Goal: Task Accomplishment & Management: Use online tool/utility

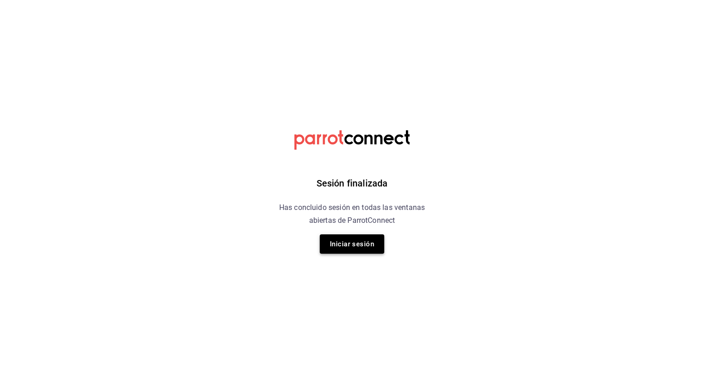
click at [344, 248] on button "Iniciar sesión" at bounding box center [352, 244] width 65 height 19
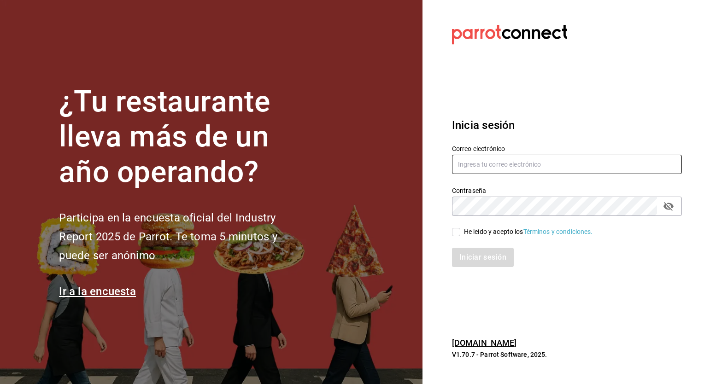
type input "guadalupe.reyes@grupocosteno.com"
click at [456, 232] on input "He leído y acepto los Términos y condiciones." at bounding box center [456, 232] width 8 height 8
checkbox input "true"
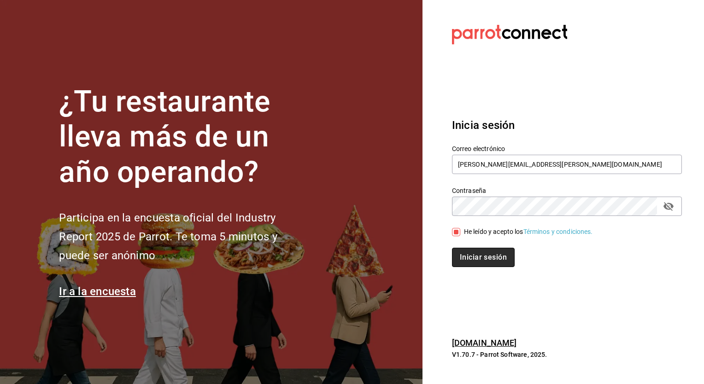
click at [474, 256] on button "Iniciar sesión" at bounding box center [483, 257] width 63 height 19
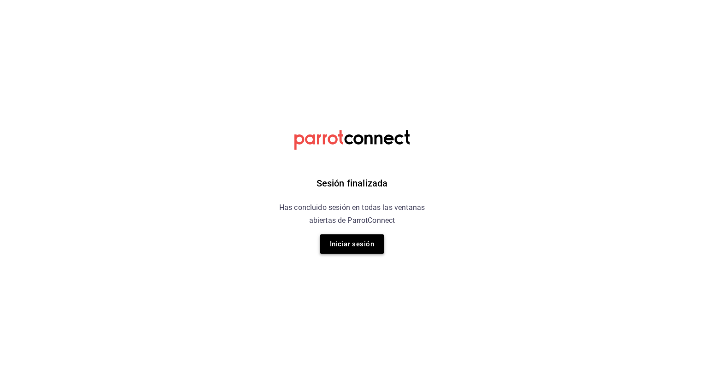
click at [342, 247] on button "Iniciar sesión" at bounding box center [352, 244] width 65 height 19
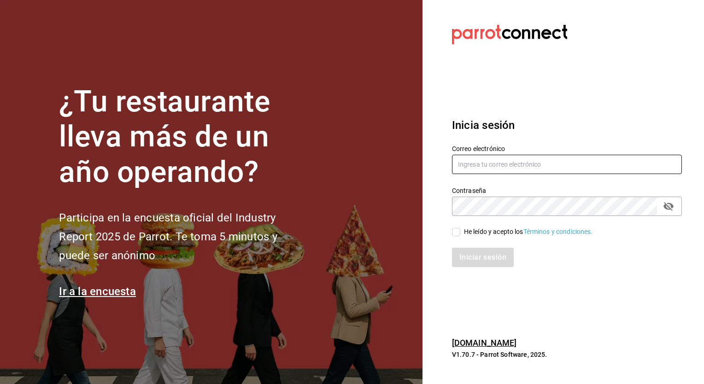
type input "guadalupe.reyes@grupocosteno.com"
click at [455, 230] on input "He leído y acepto los Términos y condiciones." at bounding box center [456, 232] width 8 height 8
checkbox input "true"
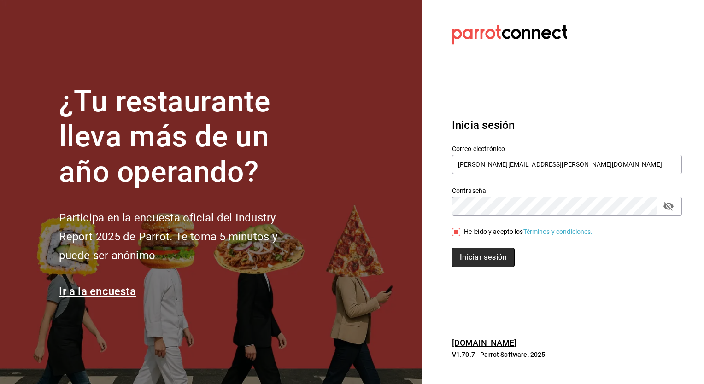
click at [474, 260] on button "Iniciar sesión" at bounding box center [483, 257] width 63 height 19
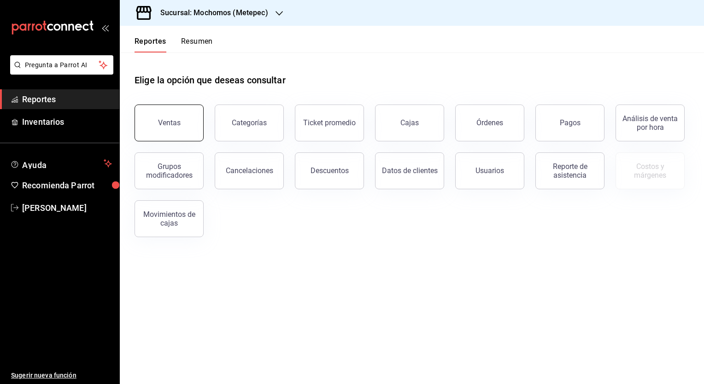
click at [176, 124] on div "Ventas" at bounding box center [169, 122] width 23 height 9
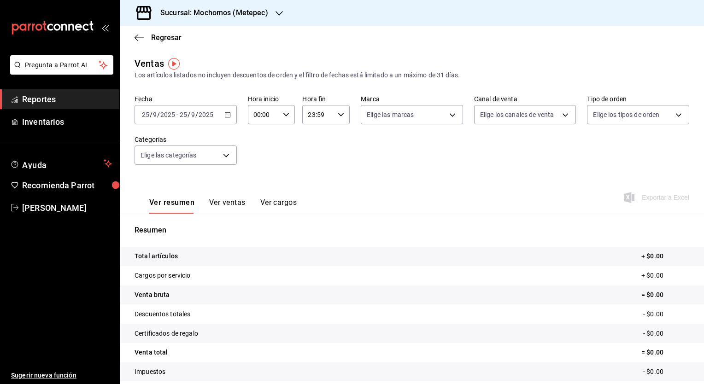
click at [226, 117] on icon "button" at bounding box center [227, 115] width 6 height 6
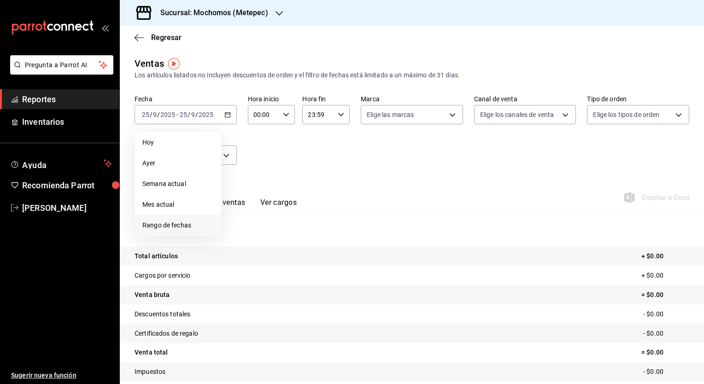
click at [179, 224] on span "Rango de fechas" at bounding box center [177, 226] width 71 height 10
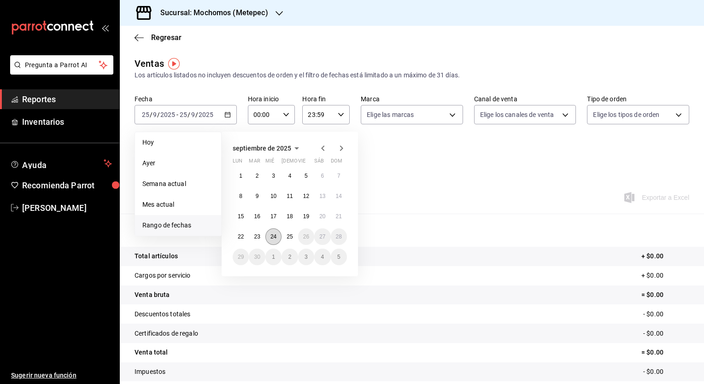
click at [276, 236] on abbr "24" at bounding box center [274, 237] width 6 height 6
click at [288, 239] on abbr "25" at bounding box center [290, 237] width 6 height 6
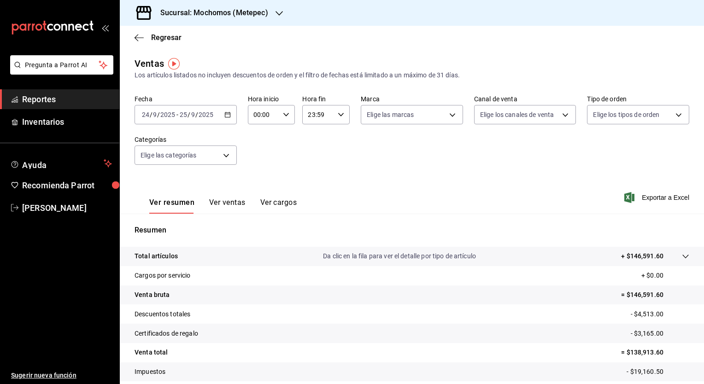
click at [283, 112] on icon "button" at bounding box center [286, 115] width 6 height 6
click at [257, 183] on span "02" at bounding box center [258, 182] width 9 height 7
type input "02:00"
click at [658, 196] on div at bounding box center [352, 192] width 704 height 384
click at [658, 196] on span "Exportar a Excel" at bounding box center [657, 197] width 63 height 11
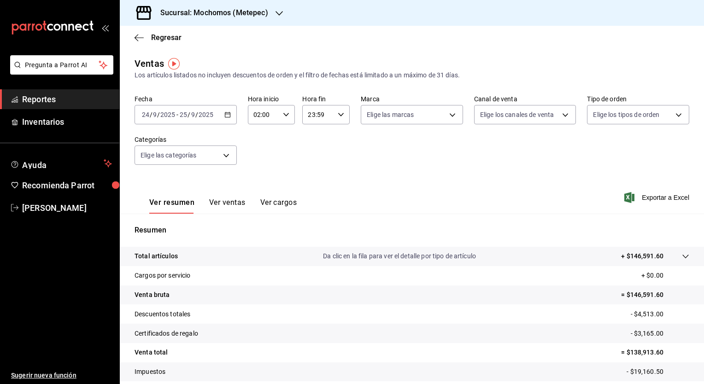
click at [83, 99] on span "Reportes" at bounding box center [67, 99] width 90 height 12
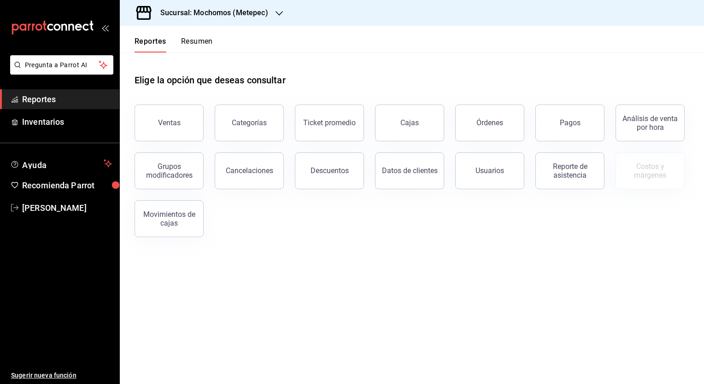
click at [278, 13] on icon "button" at bounding box center [279, 13] width 7 height 7
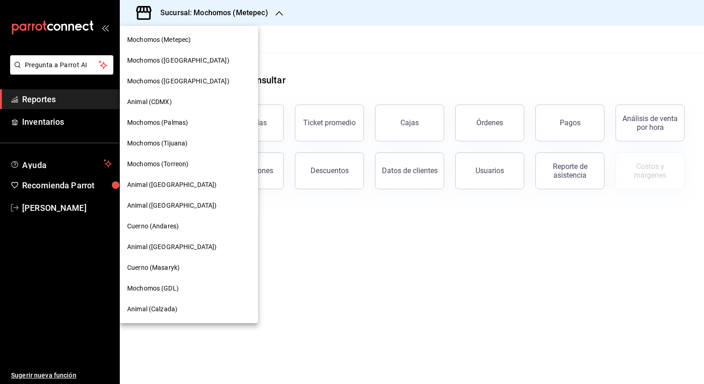
click at [182, 140] on span "Mochomos (Tijuana)" at bounding box center [157, 144] width 60 height 10
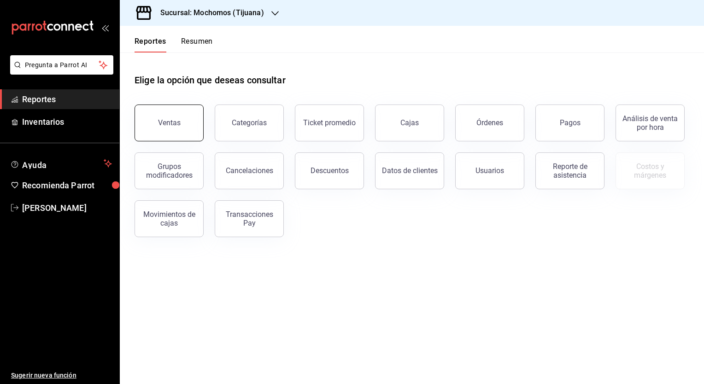
click at [177, 125] on div "Ventas" at bounding box center [169, 122] width 23 height 9
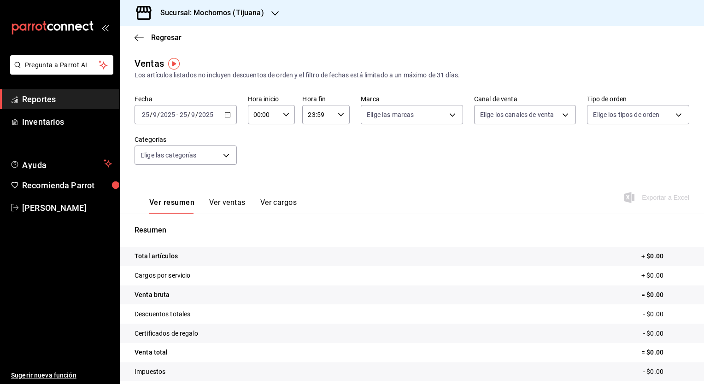
click at [225, 113] on icon "button" at bounding box center [227, 115] width 6 height 6
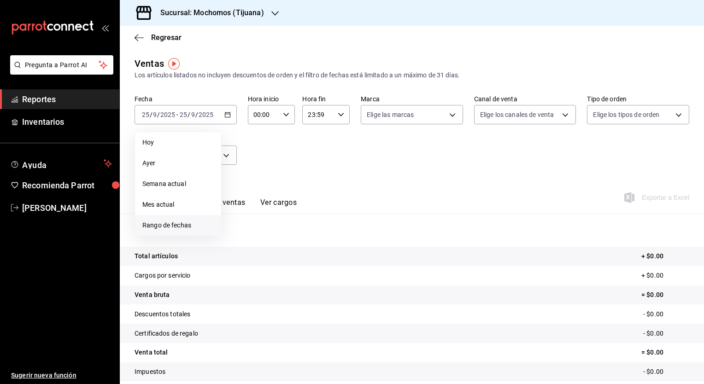
click at [185, 228] on span "Rango de fechas" at bounding box center [177, 226] width 71 height 10
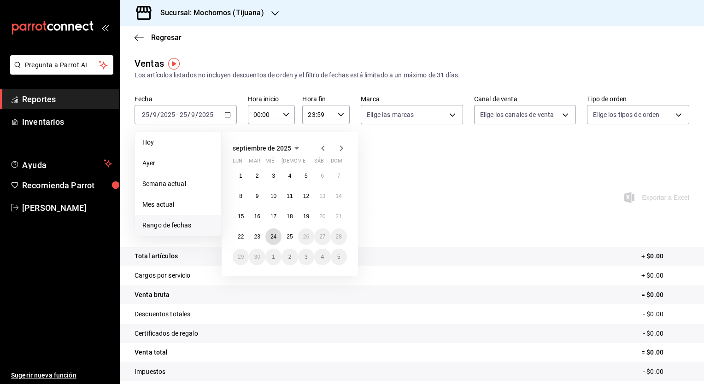
click at [273, 239] on abbr "24" at bounding box center [274, 237] width 6 height 6
click at [293, 238] on button "25" at bounding box center [290, 237] width 16 height 17
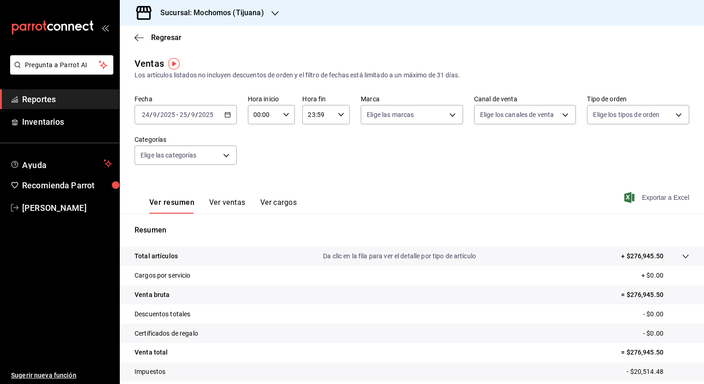
click at [652, 194] on span "Exportar a Excel" at bounding box center [657, 197] width 63 height 11
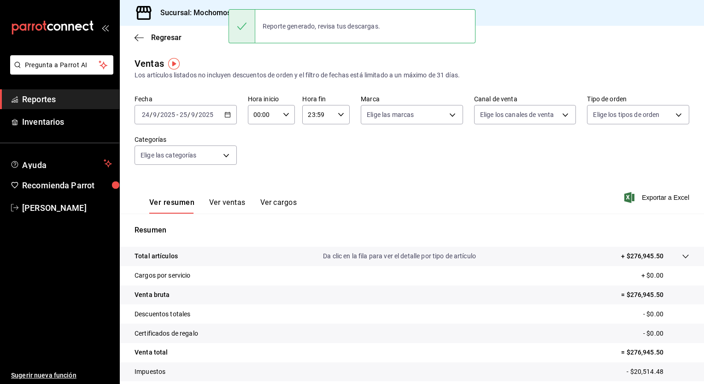
click at [74, 97] on span "Reportes" at bounding box center [67, 99] width 90 height 12
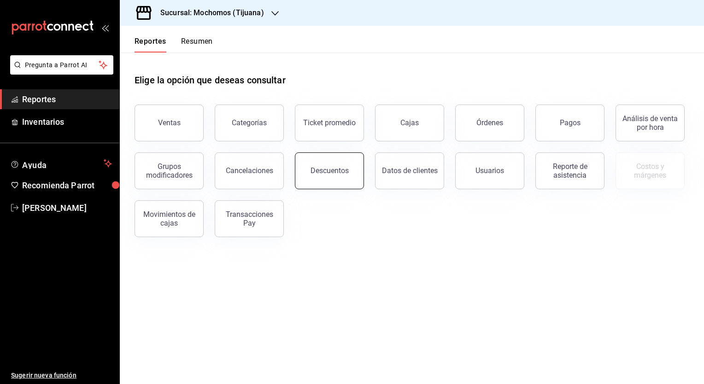
click at [350, 171] on button "Descuentos" at bounding box center [329, 171] width 69 height 37
